Goal: Download file/media

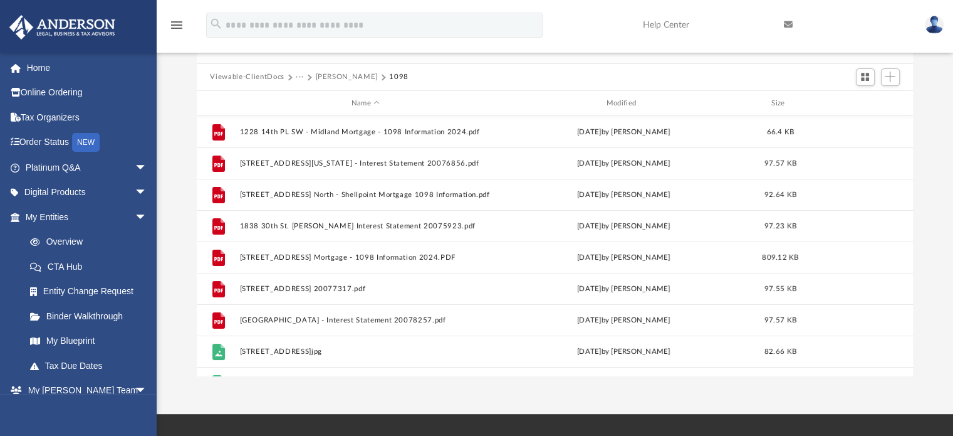
scroll to position [275, 707]
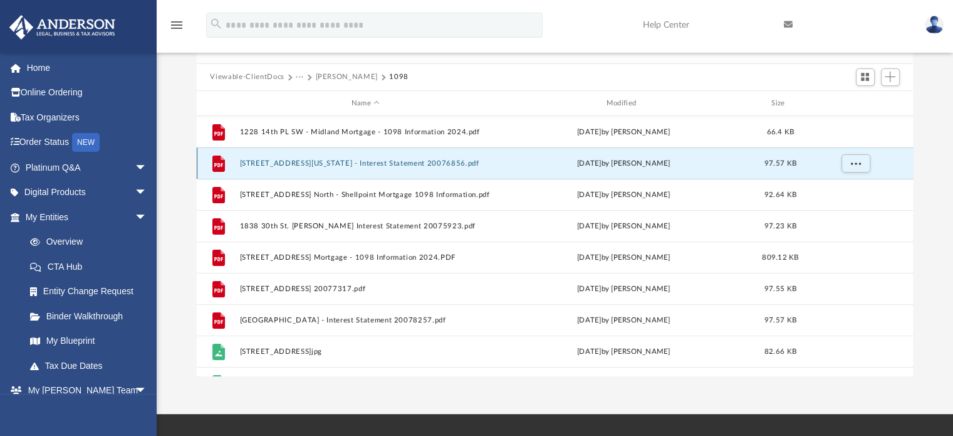
drag, startPoint x: 349, startPoint y: 162, endPoint x: 234, endPoint y: 162, distance: 114.7
click at [234, 162] on div "File [STREET_ADDRESS][US_STATE] 20076856.pdf [DATE] by [PERSON_NAME] 97.57 KB" at bounding box center [555, 162] width 717 height 31
click at [218, 164] on icon "grid" at bounding box center [218, 165] width 9 height 4
click at [854, 160] on span "More options" at bounding box center [856, 163] width 10 height 7
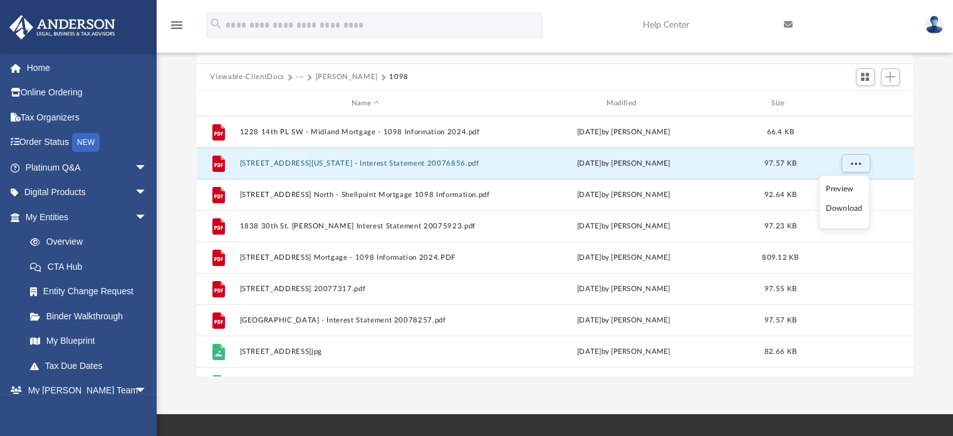
drag, startPoint x: 837, startPoint y: 190, endPoint x: 850, endPoint y: 187, distance: 12.8
click at [850, 187] on li "Preview" at bounding box center [844, 188] width 36 height 13
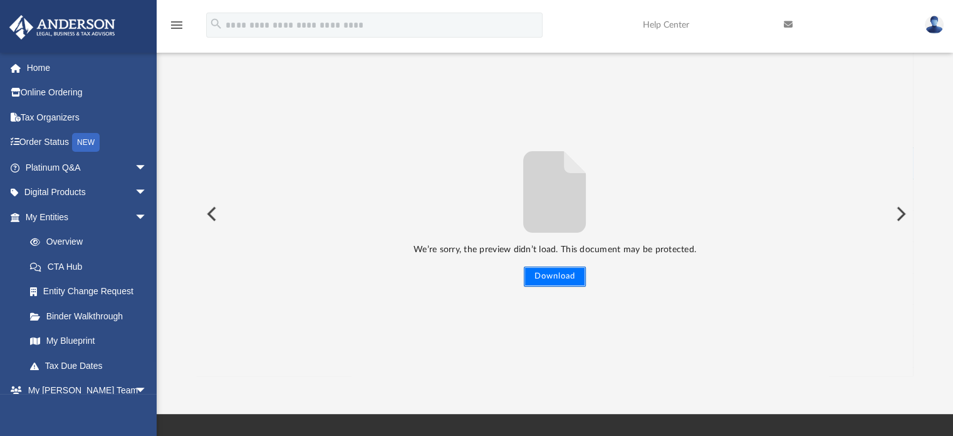
click at [549, 276] on button "Download" at bounding box center [555, 276] width 62 height 20
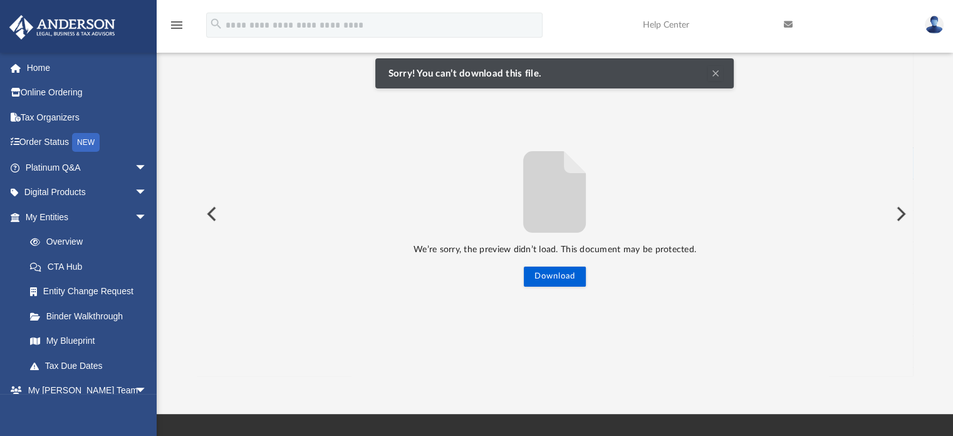
click at [715, 73] on button "Clear Notification" at bounding box center [715, 73] width 15 height 15
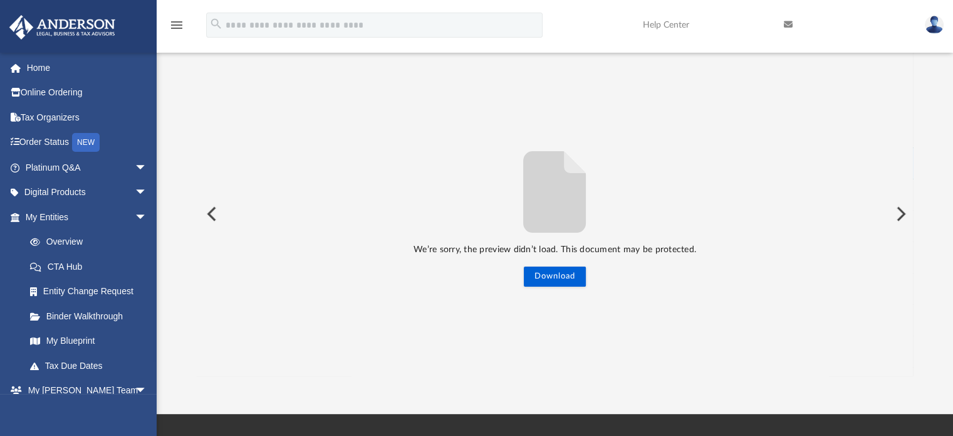
click at [210, 218] on button "Preview" at bounding box center [211, 213] width 28 height 35
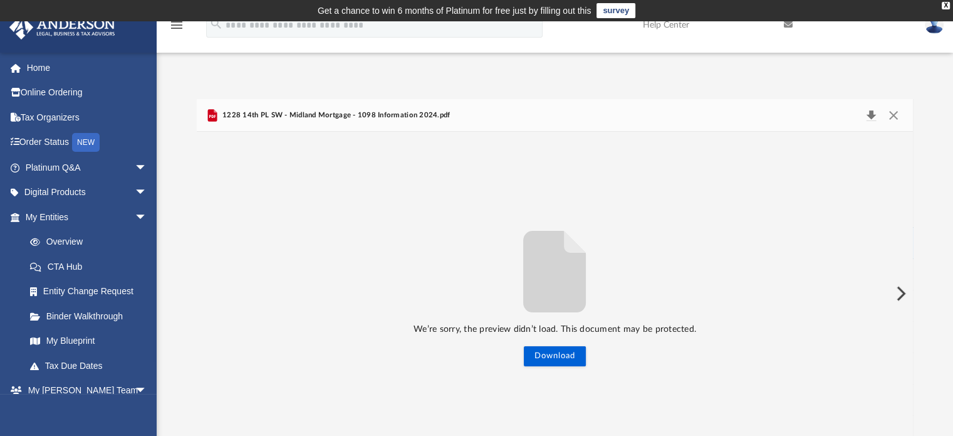
click at [868, 110] on button "Download" at bounding box center [872, 116] width 23 height 18
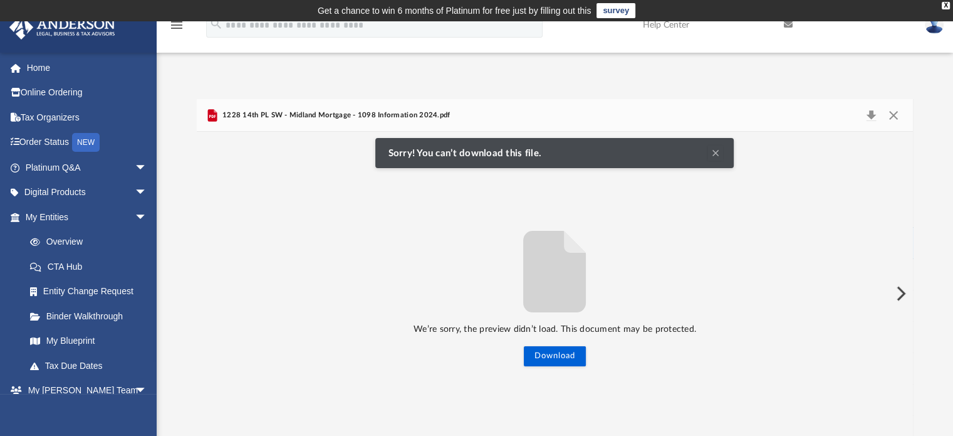
click at [715, 152] on button "Clear Notification" at bounding box center [715, 152] width 15 height 15
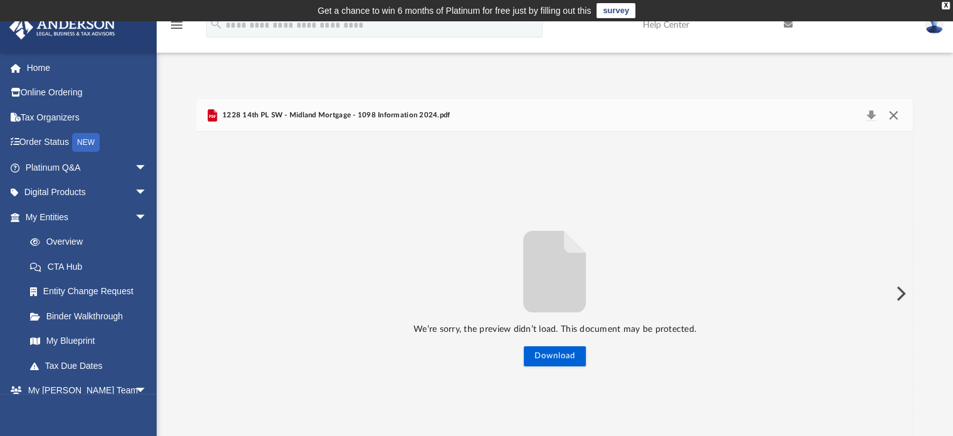
click at [894, 121] on button "Close" at bounding box center [894, 116] width 23 height 18
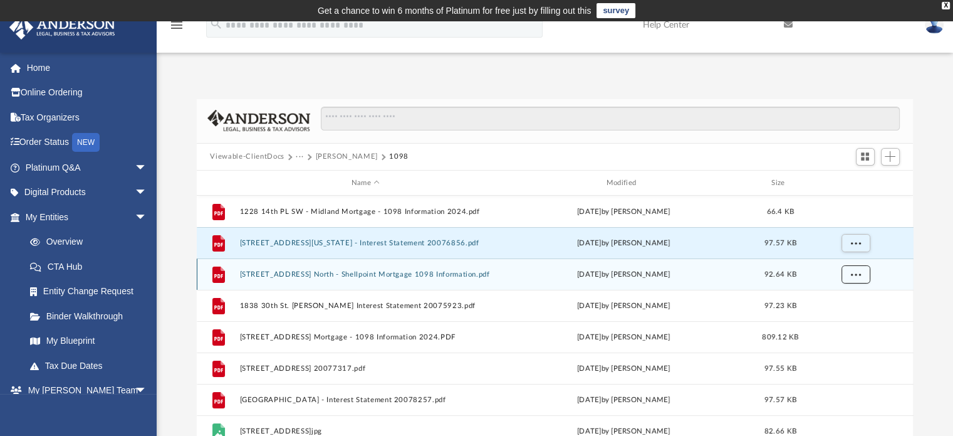
click at [854, 278] on button "More options" at bounding box center [855, 274] width 29 height 19
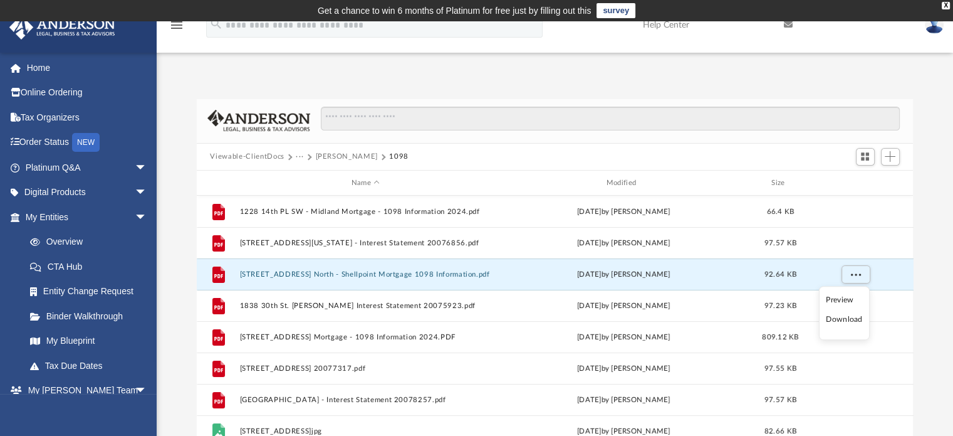
click at [834, 318] on li "Download" at bounding box center [844, 319] width 36 height 13
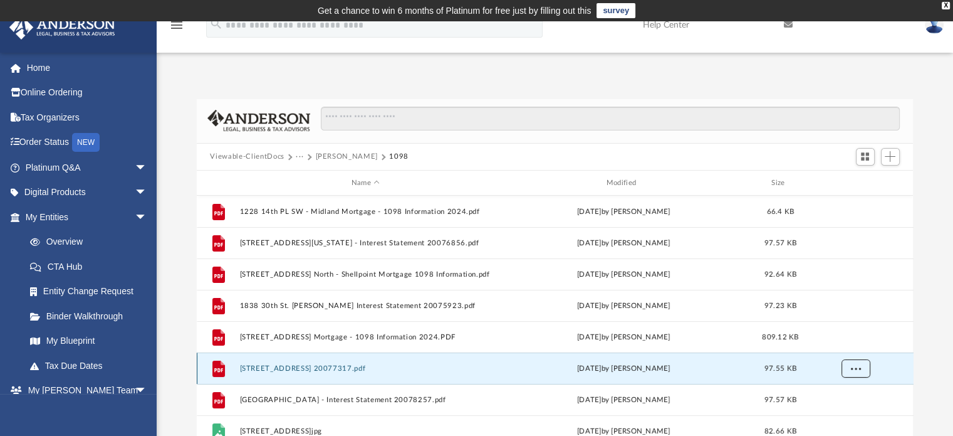
click at [853, 364] on button "More options" at bounding box center [855, 368] width 29 height 19
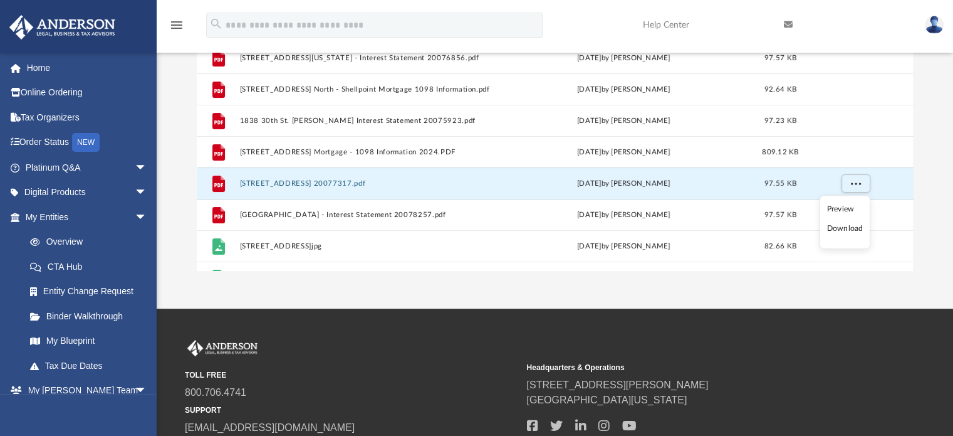
scroll to position [186, 0]
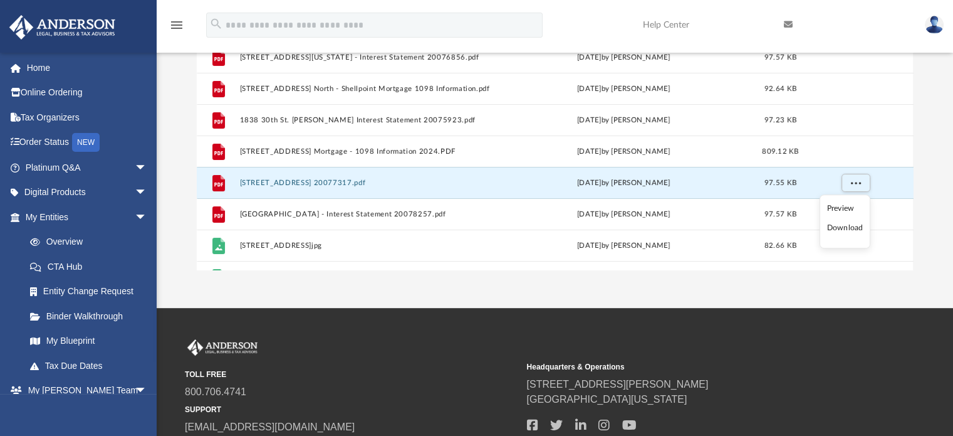
click at [837, 205] on li "Preview" at bounding box center [845, 208] width 36 height 13
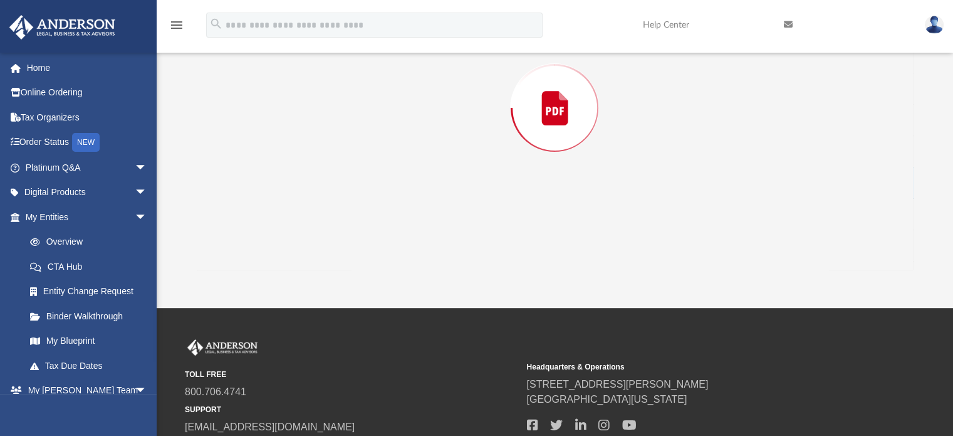
scroll to position [98, 0]
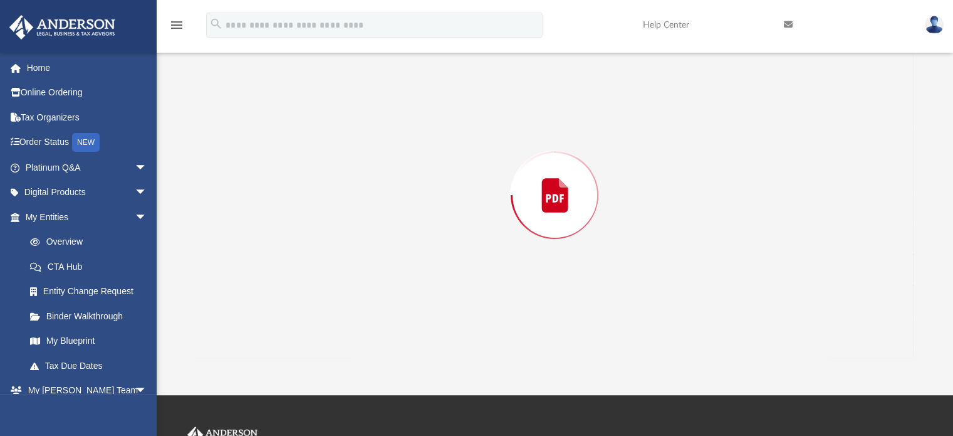
click at [837, 205] on div "Preview" at bounding box center [555, 194] width 717 height 323
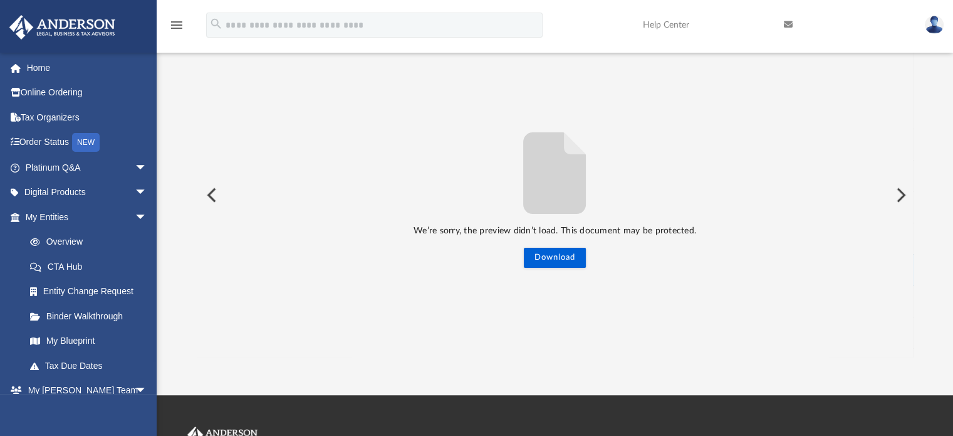
click at [206, 197] on button "Preview" at bounding box center [211, 194] width 28 height 35
click at [201, 195] on button "Preview" at bounding box center [211, 194] width 28 height 35
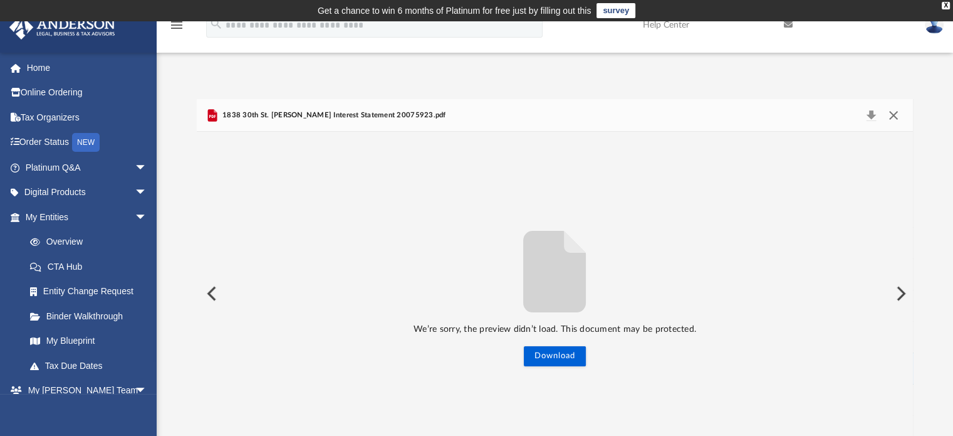
click at [889, 111] on button "Close" at bounding box center [894, 116] width 23 height 18
